Goal: Communication & Community: Answer question/provide support

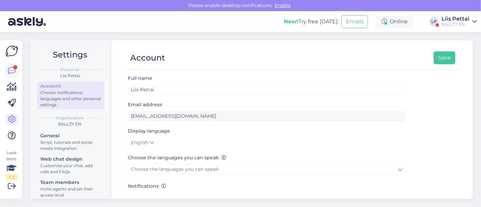
click at [8, 76] on link at bounding box center [12, 71] width 12 height 12
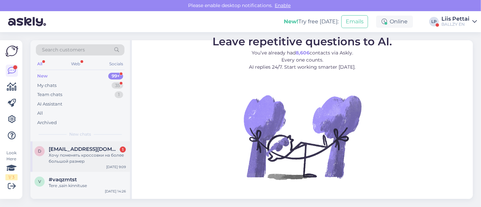
click at [54, 156] on div "Хочу поменять кроссовки на более большой размер" at bounding box center [87, 158] width 77 height 12
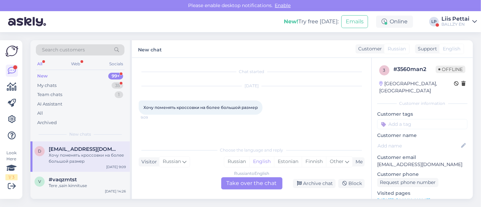
click at [231, 185] on div "Russian to English Take over the chat" at bounding box center [251, 183] width 61 height 12
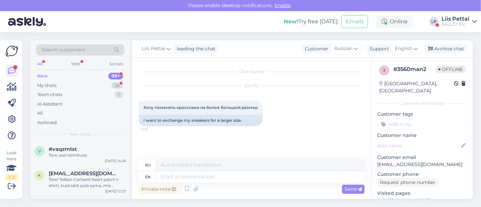
click at [231, 185] on div "Private note Send" at bounding box center [252, 189] width 226 height 13
click at [232, 178] on textarea at bounding box center [260, 177] width 208 height 12
type textarea "Hello, w"
type textarea "Привет,"
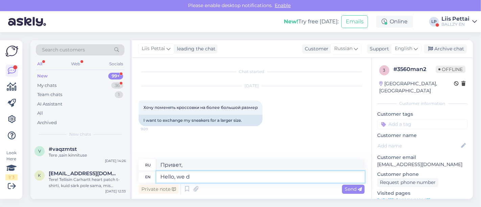
type textarea "Hello, we do"
type textarea "Привет, мы"
type textarea "Hello, we dont m"
type textarea "Привет, мы не"
type textarea "Hello, we dont mke"
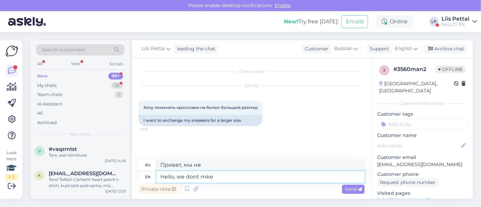
type textarea "Привет, мы не делаем"
type textarea "Hello, we dont make"
type textarea "Здравствуйте, мы не делаем"
type textarea "Hello, we dont make changes,"
type textarea "Здравствуйте, мы не вносим изменения,"
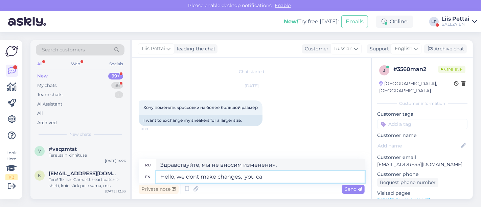
type textarea "Hello, we dont make changes, you can"
type textarea "Здравствуйте, мы не вносим изменения, вы"
type textarea "Hello, we dont make changes, you can re"
type textarea "Здравствуйте, мы не вносим изменения, вы можете"
type textarea "Hello, we dont make changes, you can return"
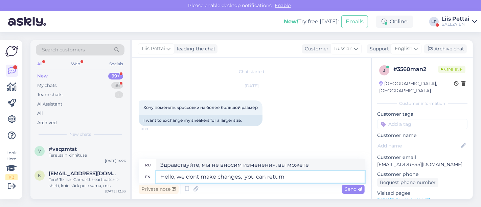
type textarea "Здравствуйте, мы не вносим изменения, вы можете вернуть"
click at [246, 177] on textarea "Hello, we dont make changes, you can returnw" at bounding box center [260, 177] width 208 height 12
click at [292, 178] on textarea "Hello, we dont make changes, you can returnw" at bounding box center [260, 177] width 208 height 12
type textarea "Hello, we dont make changes, you can return and w"
type textarea "Здравствуйте, мы не вносим изменения, вы можете вернуться и"
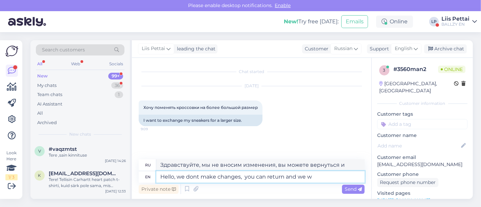
type textarea "Hello, we dont make changes, you can return and we wi"
type textarea "Здравствуйте, мы не вносим изменения, вы можете вернуть и мы"
type textarea "Hello, we dont make changes, you can return and we will"
type textarea "Здравствуйте, мы не вносим изменения, вы можете вернуться и мы сделаем это."
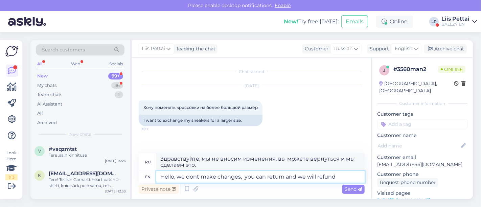
type textarea "Hello, we dont make changes, you can return and we will refund a"
type textarea "Здравствуйте, мы не вносим изменения, вы можете вернуть деньги, и мы вернем вам…"
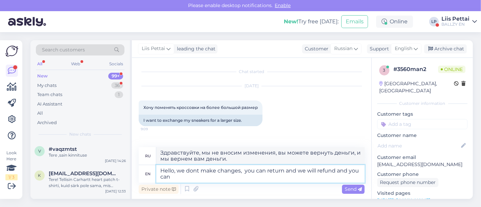
type textarea "Hello, we dont make changes, you can return and we will refund and you can"
type textarea "Здравствуйте, мы не вносим изменения, вы можете вернуть деньги, и мы вернем вам…"
type textarea "Hello, we dont make changes, you can return and we will refund and you can orde…"
type textarea "Здравствуйте, мы не вносим изменения, вы можете вернуть деньги, и мы вернем вам…"
type textarea "Hello, we dont make changes, you can return and we will refund and you can orde…"
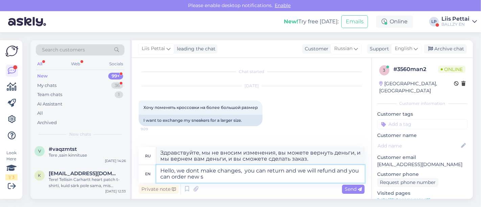
type textarea "Здравствуйте, мы не вносим изменения, вы можете вернуть товар, и мы вернем вам …"
type textarea "Hello, we dont make changes, you can return and we will refund and you can orde…"
type textarea "Здравствуйте, мы не вносим изменения, вы можете вернуть товар, и мы вернем вам …"
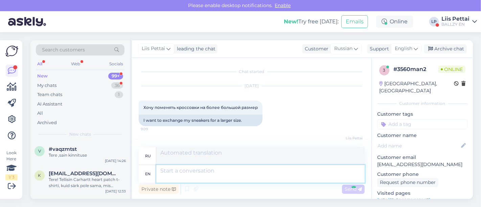
scroll to position [39, 0]
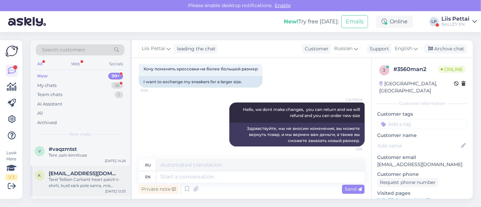
click at [105, 177] on div "Tere! Tellisin Carhartt heart patch t-shirti, kuid särk pole sama, mis tootepil…" at bounding box center [87, 183] width 77 height 12
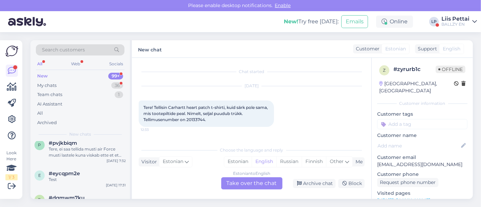
scroll to position [195, 0]
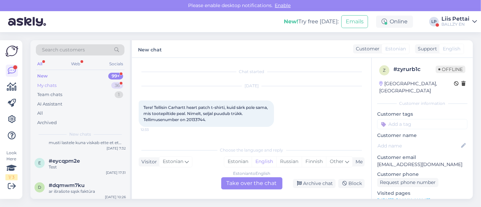
click at [74, 85] on div "My chats 36" at bounding box center [80, 85] width 89 height 9
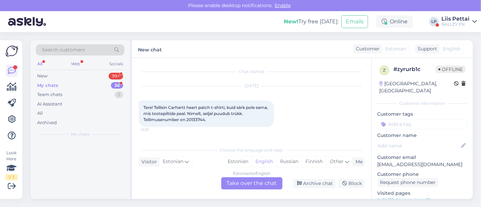
scroll to position [0, 0]
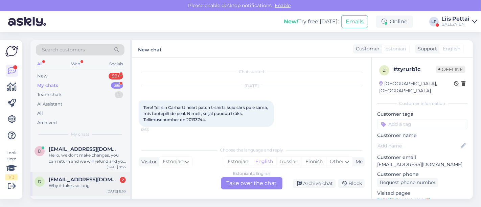
click at [58, 182] on span "[EMAIL_ADDRESS][DOMAIN_NAME]" at bounding box center [84, 180] width 70 height 6
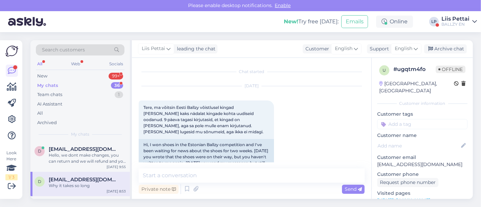
scroll to position [3338, 0]
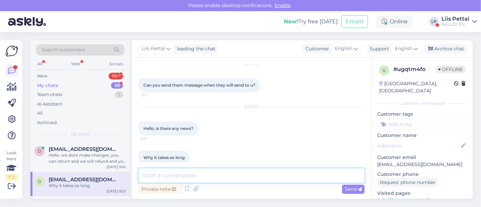
click at [226, 171] on textarea at bounding box center [252, 175] width 226 height 14
click at [336, 175] on textarea "To enrich screen reader interactions, please activate Accessibility in Grammarl…" at bounding box center [252, 175] width 226 height 14
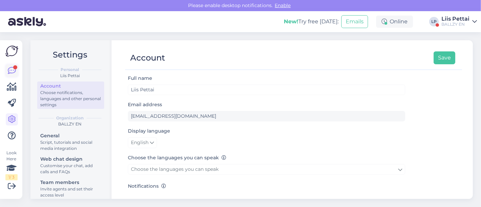
click at [14, 70] on icon at bounding box center [12, 71] width 8 height 8
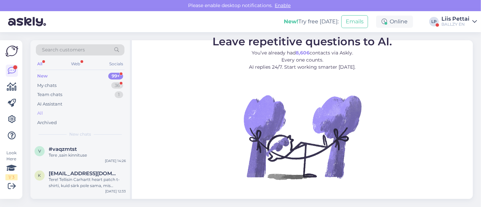
click at [91, 109] on div "All" at bounding box center [80, 113] width 89 height 9
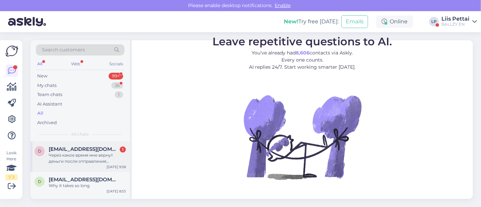
click at [81, 163] on div "Через какое время мне вернут деньги после отправления кроссовок обратно?" at bounding box center [87, 158] width 77 height 12
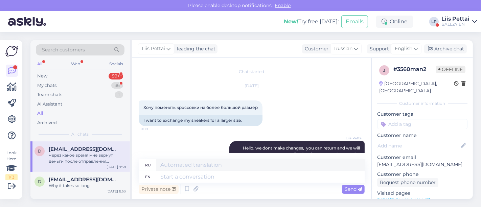
scroll to position [92, 0]
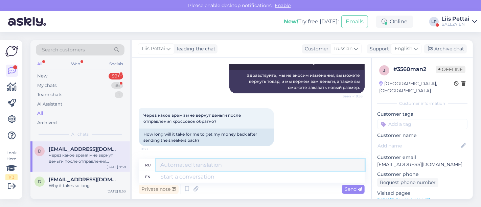
click at [227, 170] on textarea at bounding box center [260, 165] width 208 height 12
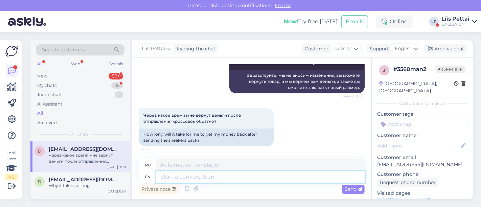
click at [226, 178] on textarea at bounding box center [260, 177] width 208 height 12
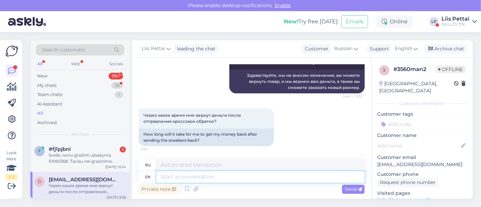
paste textarea "Teie tagastuse töötlemine võib [PERSON_NAME] 30 päeva. Kui oleme teie tagastuse…"
type textarea "Teie tagastuse töötlemine võib [PERSON_NAME] 30 päeva. Kui oleme teie tagastuse…"
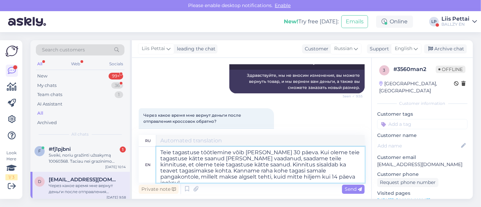
type textarea "Teie tagastuse töötlemine võib [PERSON_NAME] 30 päeva. Если вы хотите, чтобы вы…"
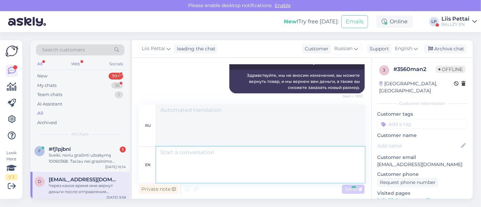
scroll to position [205, 0]
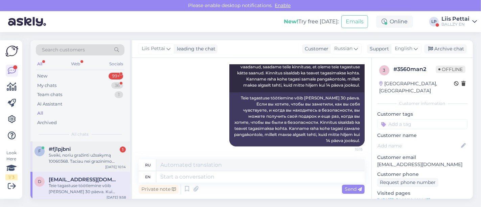
click at [97, 158] on div "Sveiki, noriu gražinti užsakymą 10060368. Taciau nei grazinimo etiketes, nei ko…" at bounding box center [87, 158] width 77 height 12
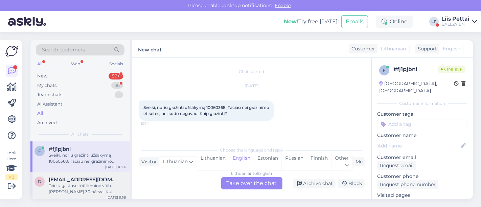
scroll to position [0, 0]
drag, startPoint x: 207, startPoint y: 108, endPoint x: 227, endPoint y: 108, distance: 19.6
click at [227, 108] on span "Sveiki, noriu gražinti užsakymą 10060368. Taciau nei grazinimo etiketes, nei ko…" at bounding box center [206, 110] width 127 height 11
click at [252, 187] on div "Lithuanian to English Take over the chat" at bounding box center [251, 183] width 61 height 12
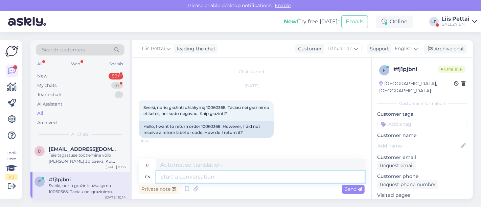
click at [247, 180] on textarea at bounding box center [260, 177] width 208 height 12
drag, startPoint x: 201, startPoint y: 126, endPoint x: 222, endPoint y: 126, distance: 20.6
click at [222, 126] on div "Hello, I want to return order 10060368. However, I did not receive a return lab…" at bounding box center [206, 130] width 135 height 18
click at [215, 178] on textarea at bounding box center [260, 177] width 208 height 12
drag, startPoint x: 200, startPoint y: 127, endPoint x: 224, endPoint y: 125, distance: 23.7
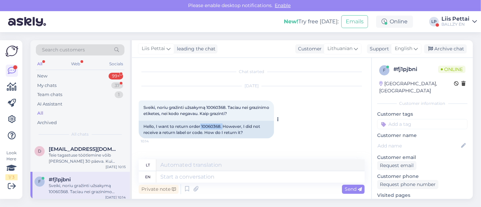
click at [224, 125] on div "Hello, I want to return order 10060368. However, I did not receive a return lab…" at bounding box center [206, 130] width 135 height 18
copy div "10060368."
click at [211, 178] on textarea at bounding box center [260, 177] width 208 height 12
type textarea "dpd"
type textarea "DPD"
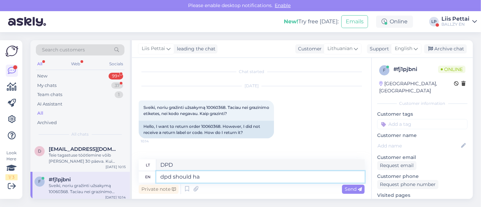
type textarea "dpd should hav"
type textarea "dpd turėtų"
type textarea "dpd should have se"
type textarea "dpd turėtų turėti"
type textarea "dpd should have send yo"
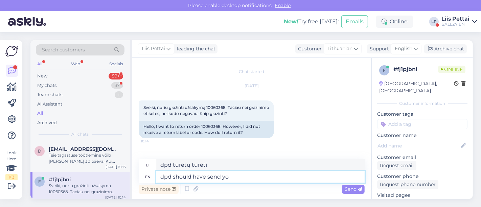
type textarea "dpd turėjo siųsti"
type textarea "dpd should have send yo"
type textarea "DPD turėjo tau atsiųsti"
type textarea "dpd should have send you re"
type textarea "dpd turėjo tau atsiųsti"
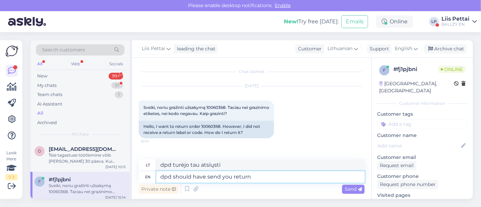
type textarea "dpd should have send you return"
type textarea "dpd turėjo jums grąžinti prekes"
type textarea "dpd should have send you return pin af"
type textarea "dpd turėjo atsiųsti jums grąžinimo PIN kodą"
type textarea "dpd should have send you return pin after"
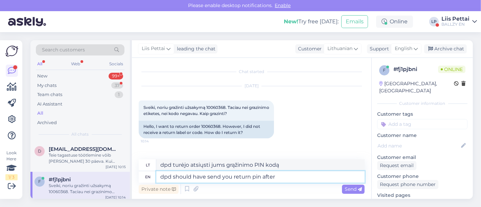
type textarea "DPD turėjo atsiųsti jums grąžinimo PIN kodą po to"
type textarea "dpd should have send you return pin after you t"
type textarea "DPD turėjo atsiųsti jums grąžinimo PIN kodą po to, kai jūs"
type textarea "dpd should have send you return pin after you took ou"
type textarea "DPD turėjo atsiųsti grąžinimo PIN kodą po to, kai jį pasiėmėte."
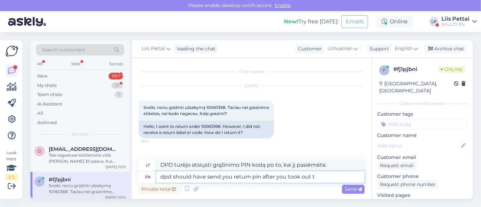
type textarea "dpd should have send you return pin after you took out th"
type textarea "DPD turėjo atsiųsti grąžinimo PIN kodą po to, kai išsiėmėte prekes."
type textarea "dpd should have send you return pin after you took out the p"
type textarea "DPD turėjo atsiųsti jums grąžinimo PIN kodą po to, kai išsiėmėte."
type textarea "dpd should have send you return pin after you took out the package"
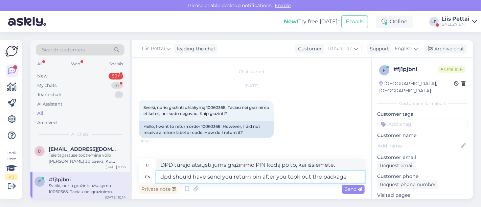
type textarea "DPD turėjo atsiųsti grąžinimo PIN kodą, kai atsiėmėte siuntą."
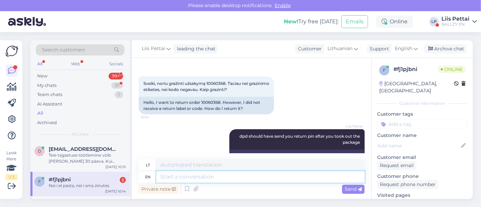
scroll to position [120, 0]
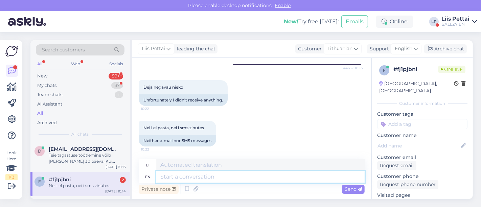
click at [317, 181] on textarea at bounding box center [260, 177] width 208 height 12
type textarea "okay,"
type textarea "gerai,"
type textarea "okay, give me"
type textarea "gerai, duok"
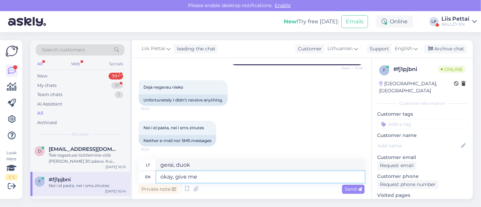
type textarea "okay, give me y"
type textarea "gerai, duok man"
type textarea "okay, give me your em"
type textarea "gerai, duok man savo"
type textarea "okay, give me your email"
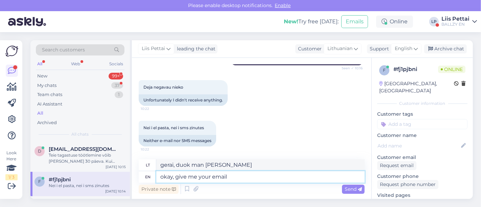
type textarea "gerai, duok man savo el. pašto adresą"
type textarea "okay, give me your email i will sen"
type textarea "gerai, duok savo el. pašto adresą, parašysiu"
type textarea "okay, give me your email i will send o"
type textarea "gerai, duok savo el. pašto adresą, atsiųsiu"
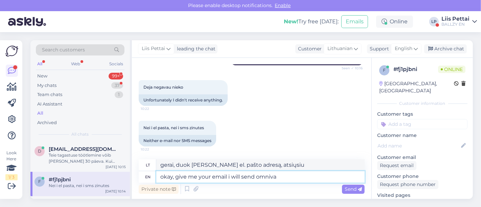
type textarea "okay, give me your email i will send omniva"
type textarea "Gerai, duok savo el. pašto adresą, atsiųsiu į Omniva."
type textarea "okay, give me your email i will send omniva label fo"
type textarea "Gerai, duok savo el. pašto adresą, atsiųsiu „Omniva“ etiketę"
type textarea "okay, give me your email i will send omniva label for se"
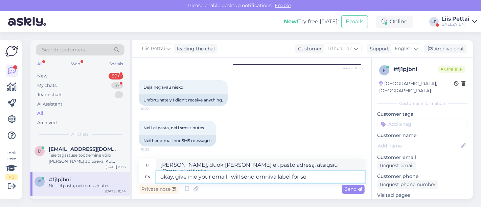
type textarea "Gerai, duok man savo el. pašto adresą, atsiųsiu „Omniva“ siuntimo kortelę."
type textarea "okay, give me your email i will send omniva label for sending"
type textarea "Gerai, duok man savo el. pašto adresą, atsiųsiu „Omniva“ siuntimo kortelę"
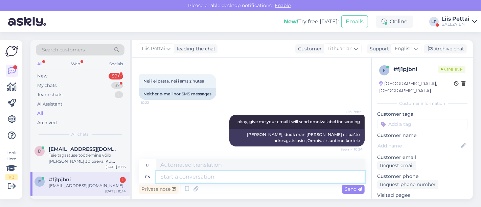
scroll to position [207, 0]
